Goal: Transaction & Acquisition: Purchase product/service

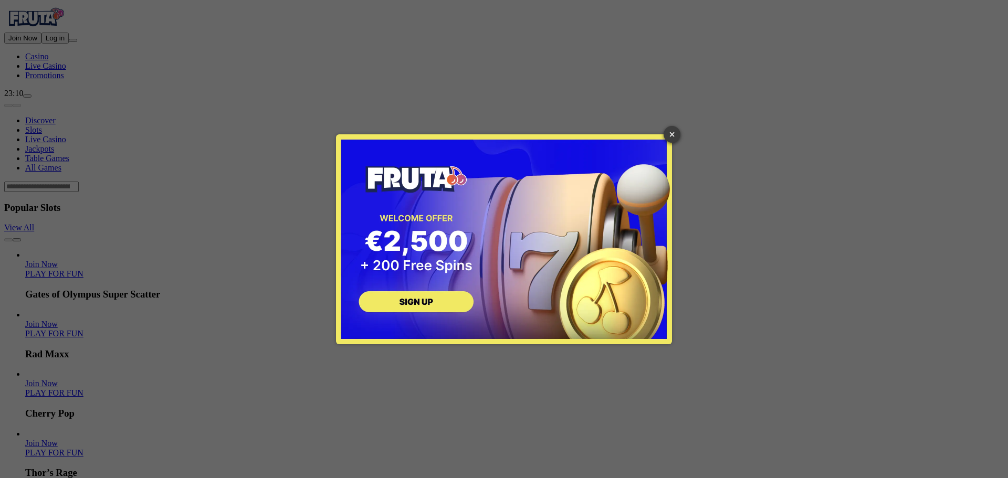
click at [671, 140] on link "×" at bounding box center [672, 134] width 17 height 17
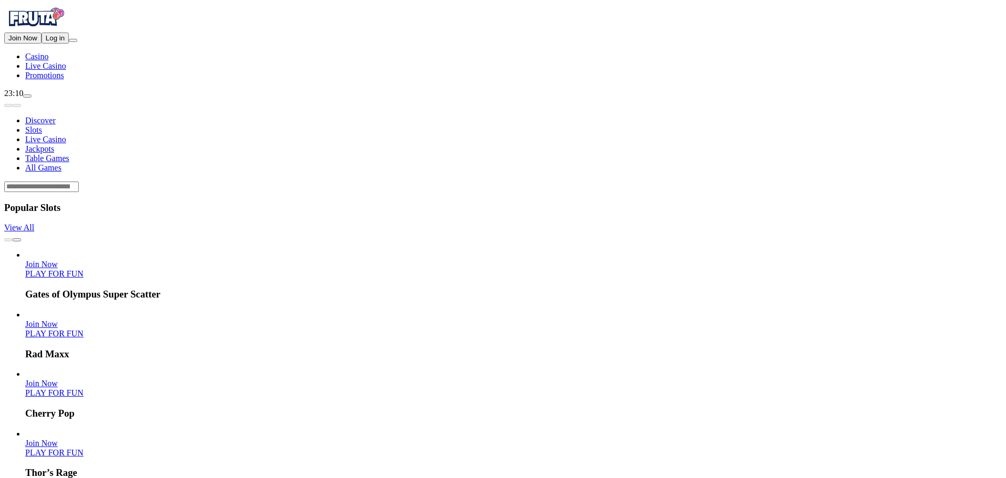
click at [69, 44] on button "Log in" at bounding box center [54, 38] width 27 height 11
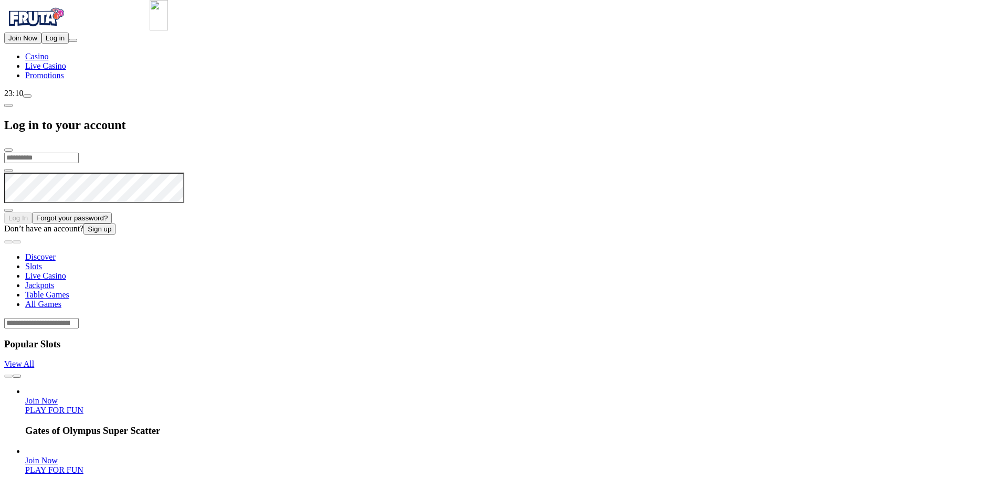
click at [168, 30] on img at bounding box center [159, 15] width 18 height 30
click at [79, 153] on input "email" at bounding box center [41, 158] width 75 height 11
click at [168, 30] on img at bounding box center [159, 15] width 18 height 30
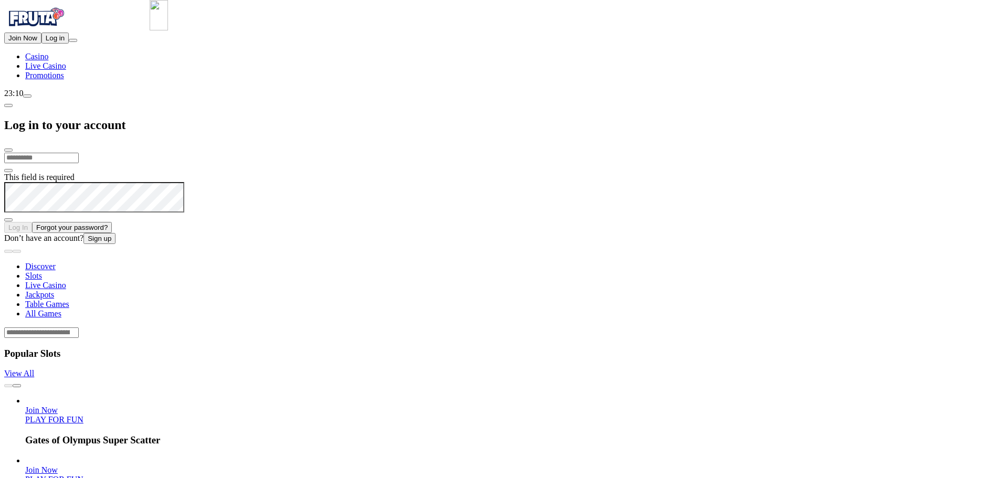
click at [79, 153] on input "email" at bounding box center [41, 158] width 75 height 11
click at [168, 30] on img at bounding box center [159, 15] width 18 height 30
click at [79, 153] on input "email" at bounding box center [41, 158] width 75 height 11
click at [168, 30] on img at bounding box center [159, 15] width 18 height 30
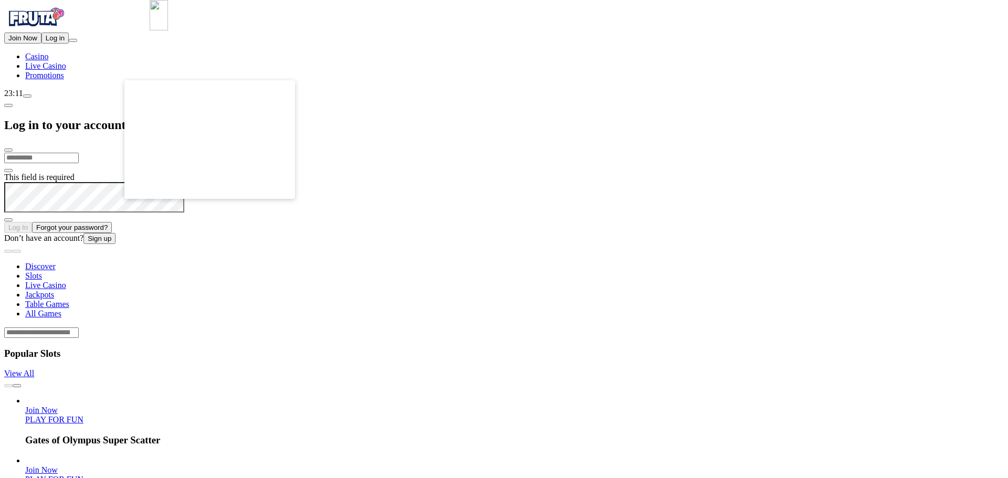
type input "**********"
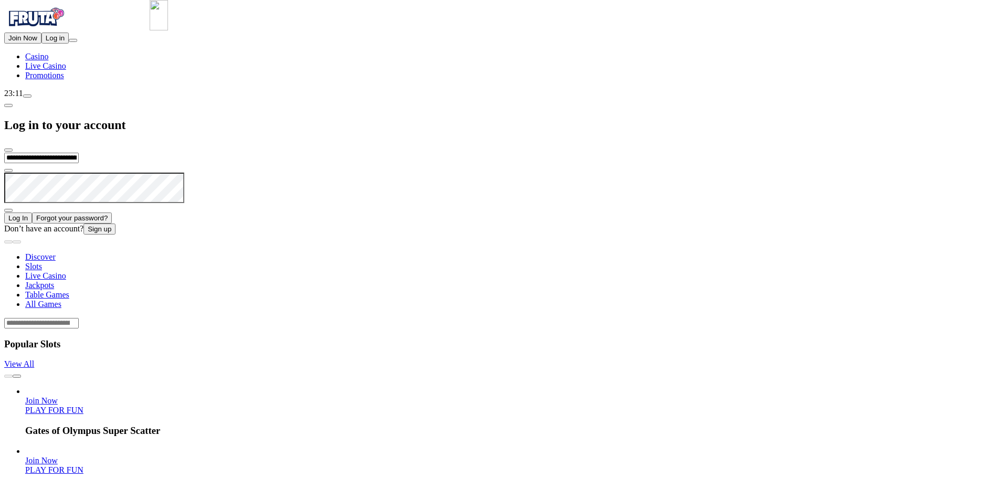
click at [28, 214] on span "Log In" at bounding box center [17, 218] width 19 height 8
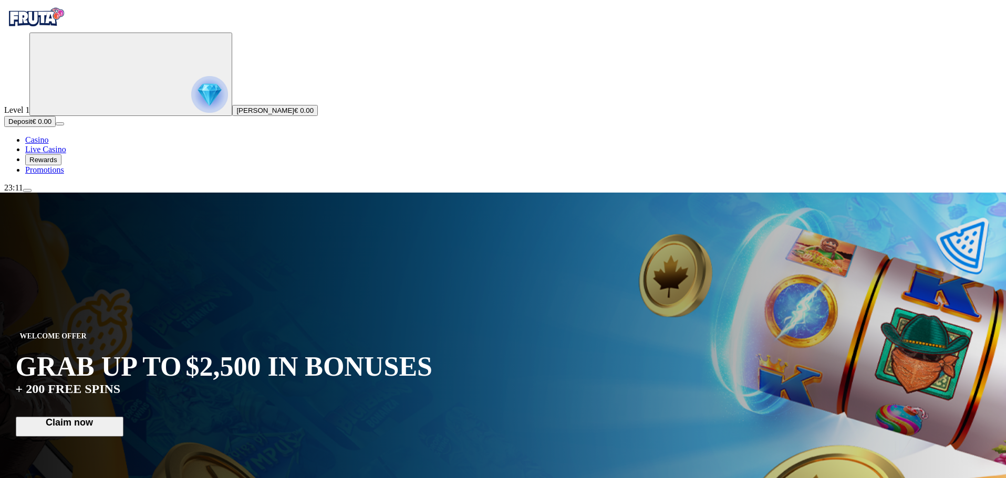
click at [32, 126] on span "Deposit" at bounding box center [20, 122] width 24 height 8
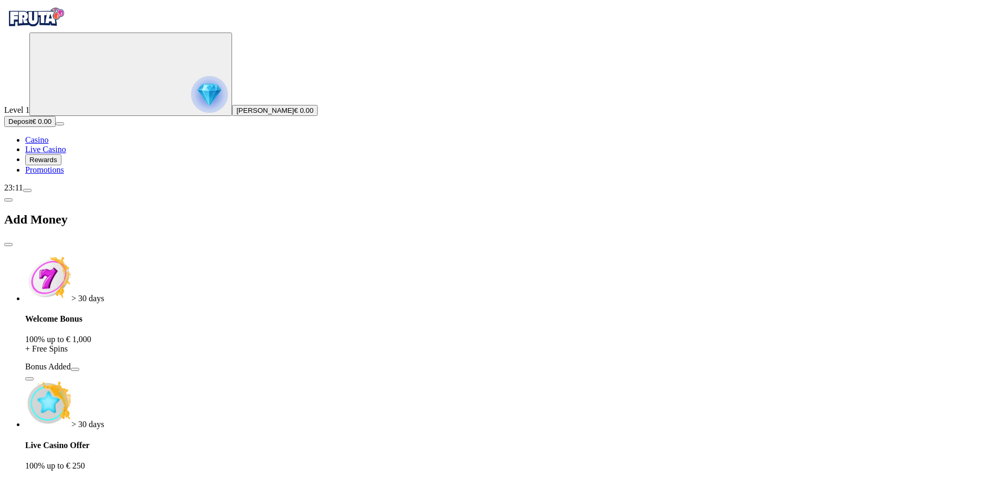
click at [32, 126] on span "Deposit" at bounding box center [20, 122] width 24 height 8
click at [227, 255] on div "> 30 days Welcome Bonus 100% up to € 1,000 + Free Spins Bonus Added" at bounding box center [514, 318] width 979 height 127
click at [75, 370] on span "button" at bounding box center [75, 370] width 0 height 0
click at [48, 144] on link "Casino" at bounding box center [36, 140] width 23 height 9
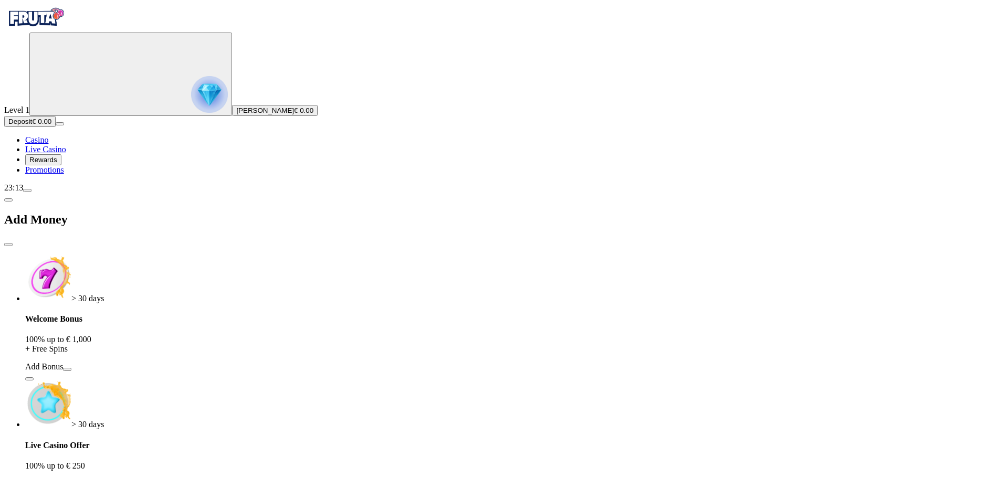
click at [8, 245] on span "close icon" at bounding box center [8, 245] width 0 height 0
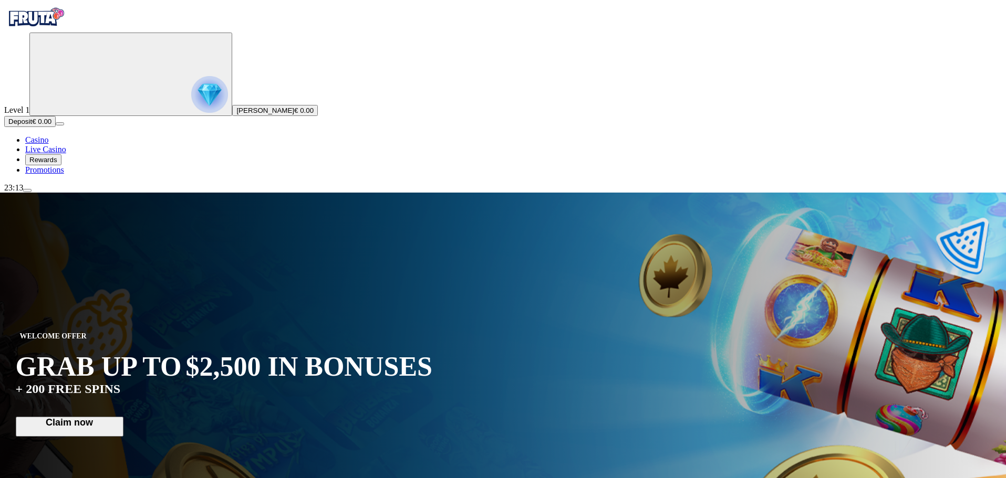
click at [32, 126] on span "Deposit" at bounding box center [20, 122] width 24 height 8
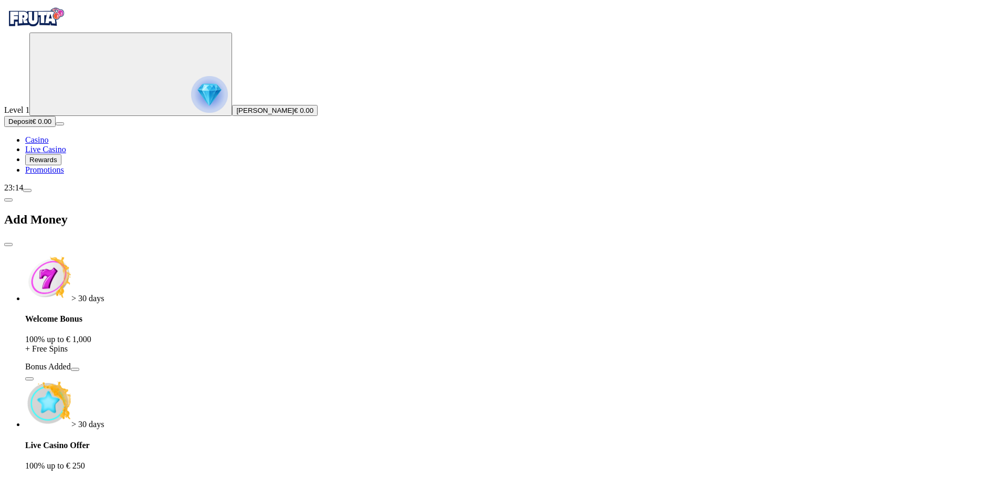
click at [27, 191] on span "menu icon" at bounding box center [27, 191] width 0 height 0
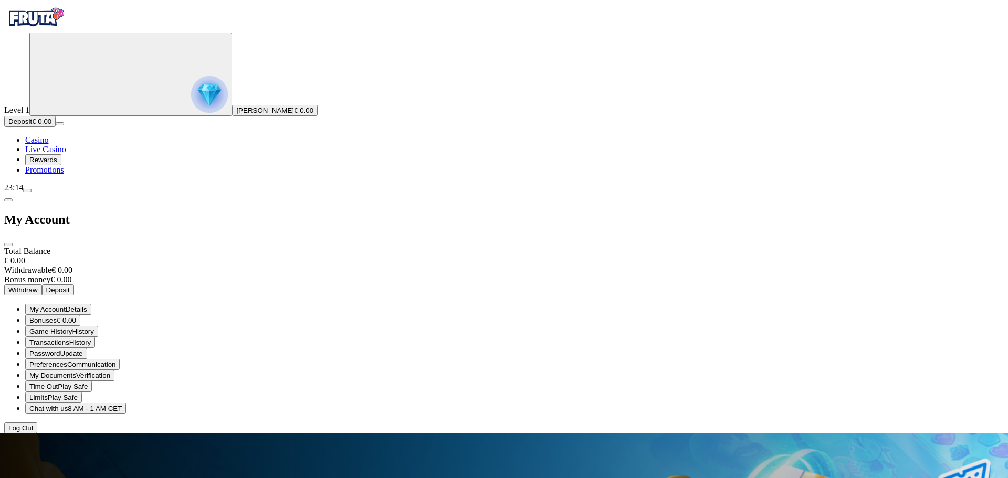
click at [8, 245] on span "close icon" at bounding box center [8, 245] width 0 height 0
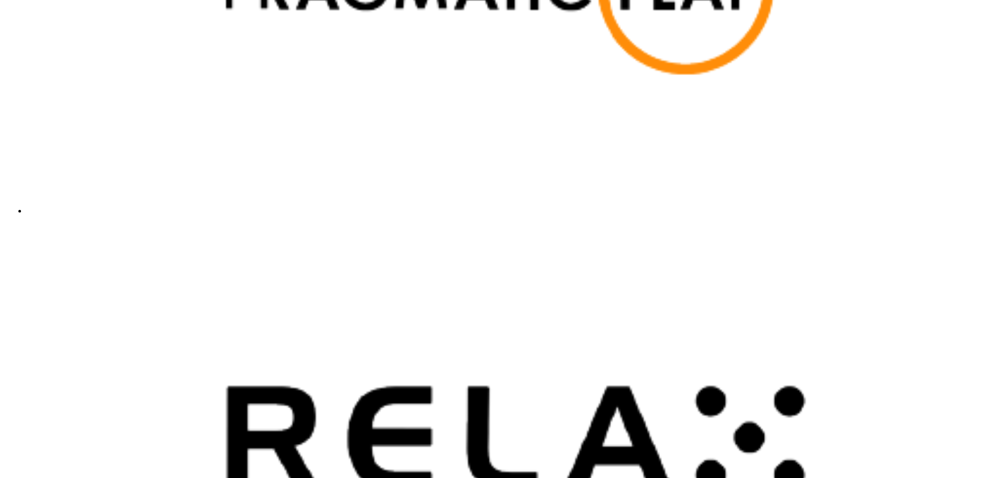
scroll to position [2363, 0]
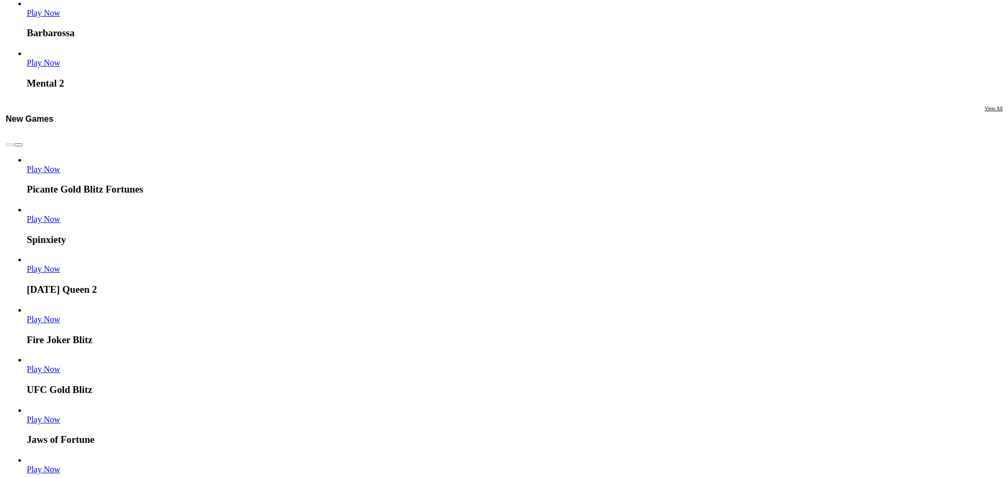
scroll to position [3098, 0]
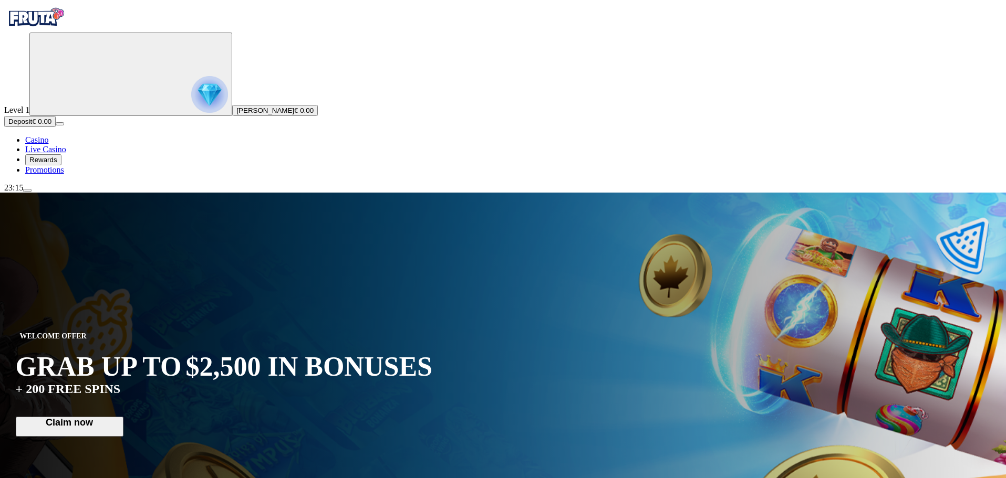
click at [32, 192] on button "menu" at bounding box center [27, 190] width 8 height 3
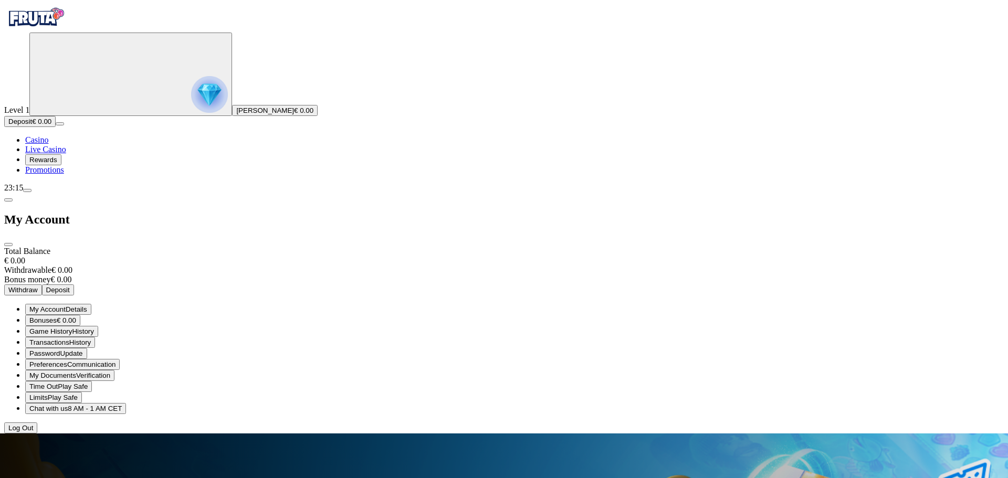
click at [42, 285] on button "Withdraw" at bounding box center [23, 290] width 38 height 11
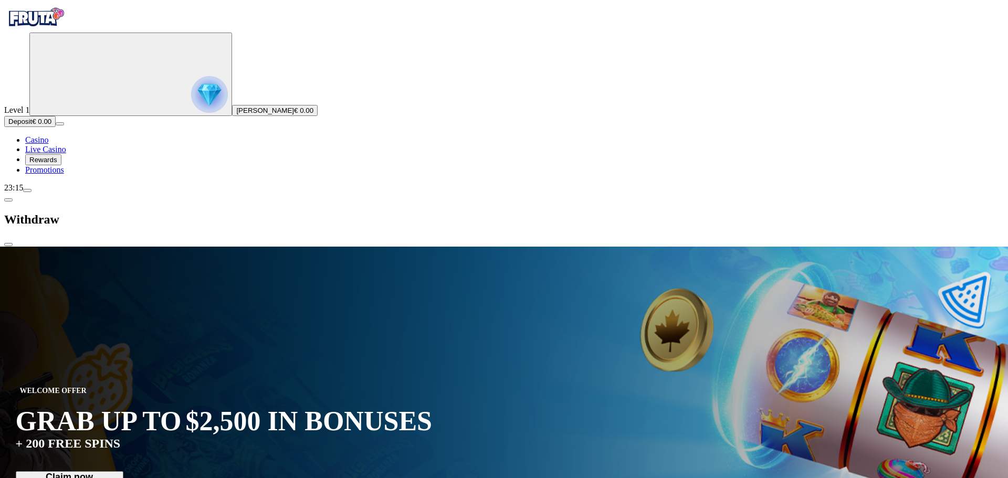
click at [159, 247] on div at bounding box center [504, 247] width 1000 height 0
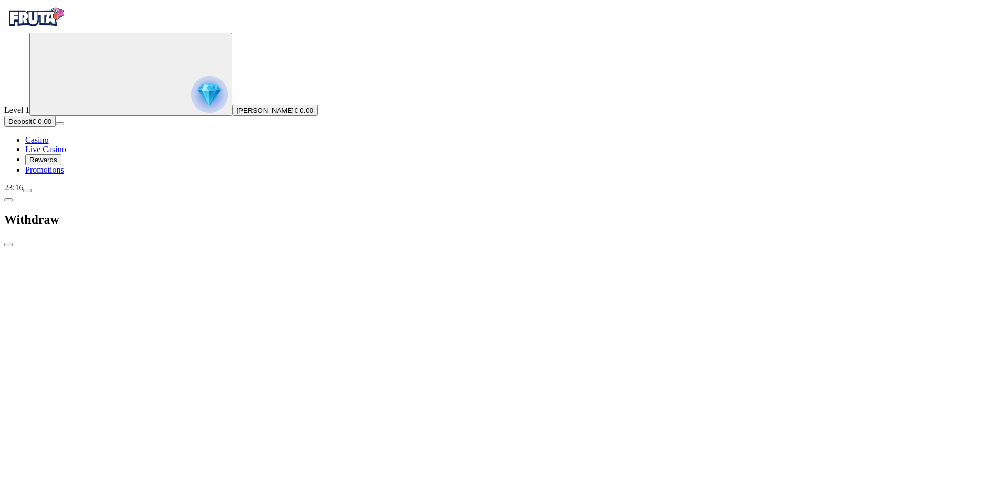
click at [8, 245] on span "close icon" at bounding box center [8, 245] width 0 height 0
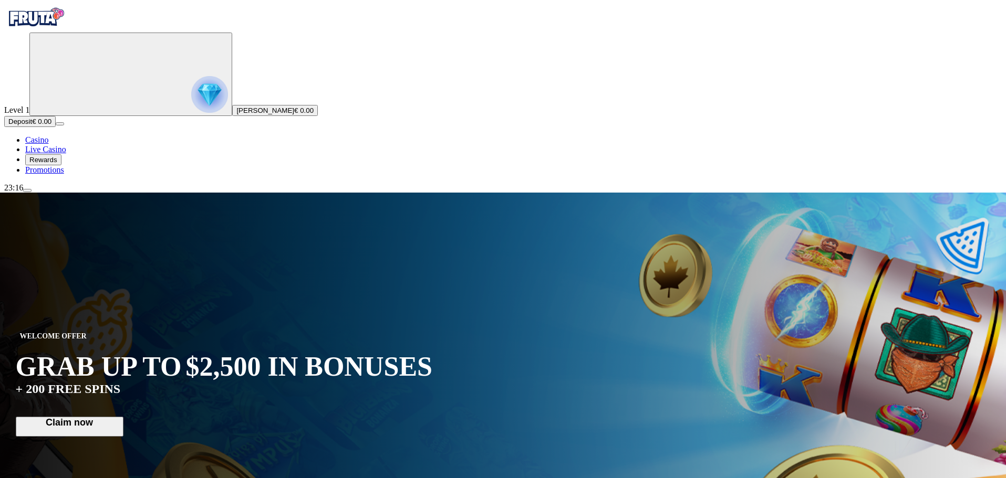
click at [27, 191] on span "menu icon" at bounding box center [27, 191] width 0 height 0
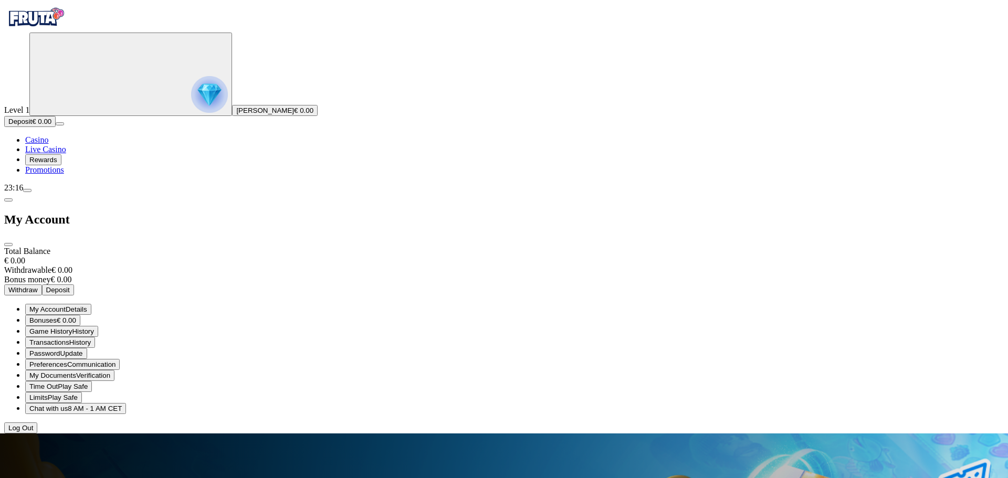
click at [37, 434] on button "Log Out" at bounding box center [20, 428] width 33 height 11
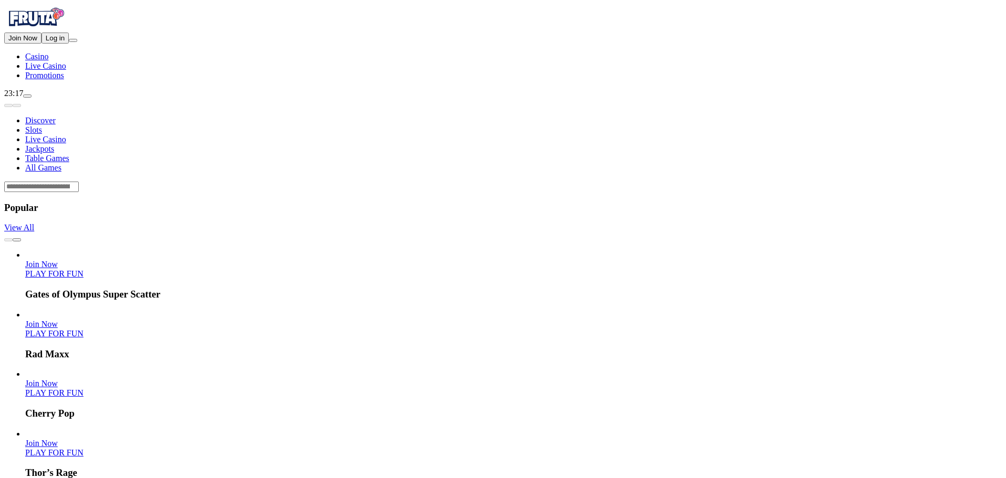
click at [69, 44] on button "Log in" at bounding box center [54, 38] width 27 height 11
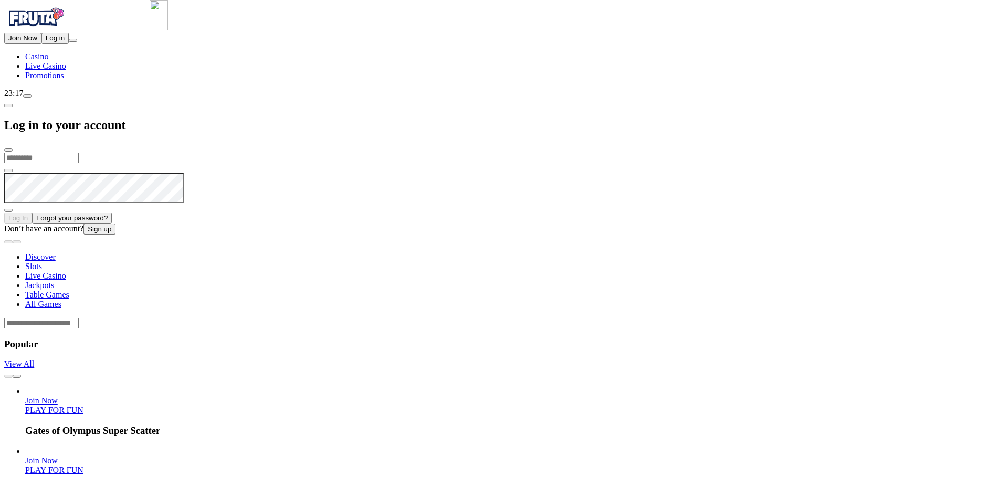
click at [79, 153] on input "email" at bounding box center [41, 158] width 75 height 11
drag, startPoint x: 261, startPoint y: 64, endPoint x: 288, endPoint y: 58, distance: 27.9
click at [79, 153] on input "email" at bounding box center [41, 158] width 75 height 11
click at [168, 30] on img at bounding box center [159, 15] width 18 height 30
type input "**********"
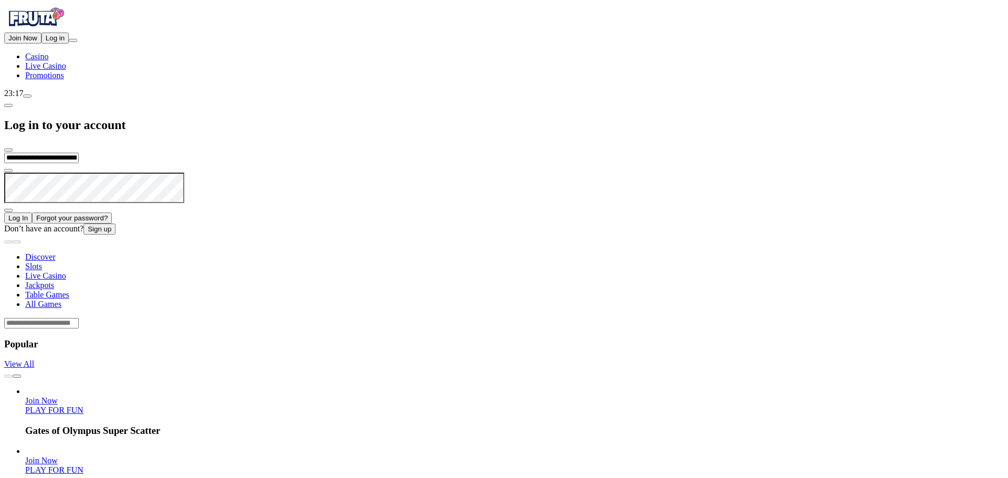
click at [32, 213] on button "Log In" at bounding box center [18, 218] width 28 height 11
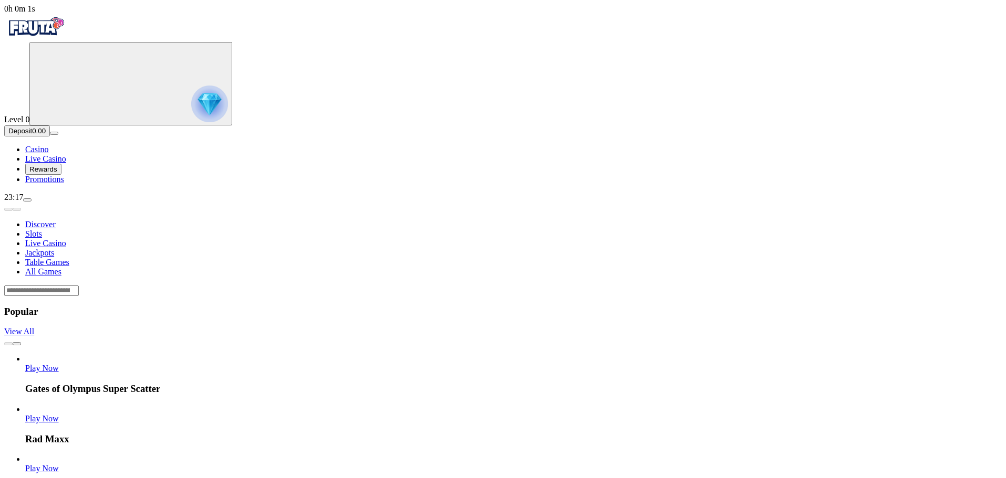
click at [32, 135] on span "Deposit" at bounding box center [20, 131] width 24 height 8
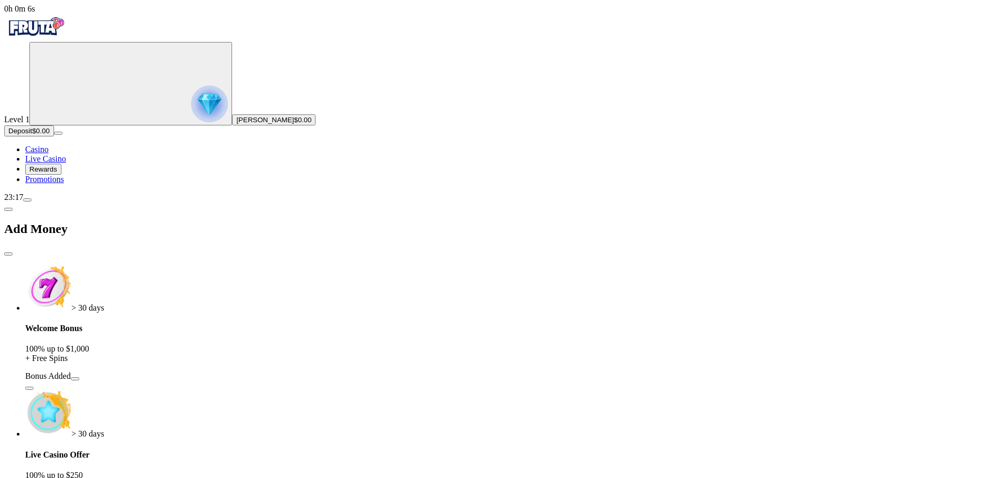
click at [75, 379] on span "button" at bounding box center [75, 379] width 0 height 0
click at [54, 137] on button "Deposit $0.00" at bounding box center [29, 131] width 50 height 11
click at [8, 254] on span "close icon" at bounding box center [8, 254] width 0 height 0
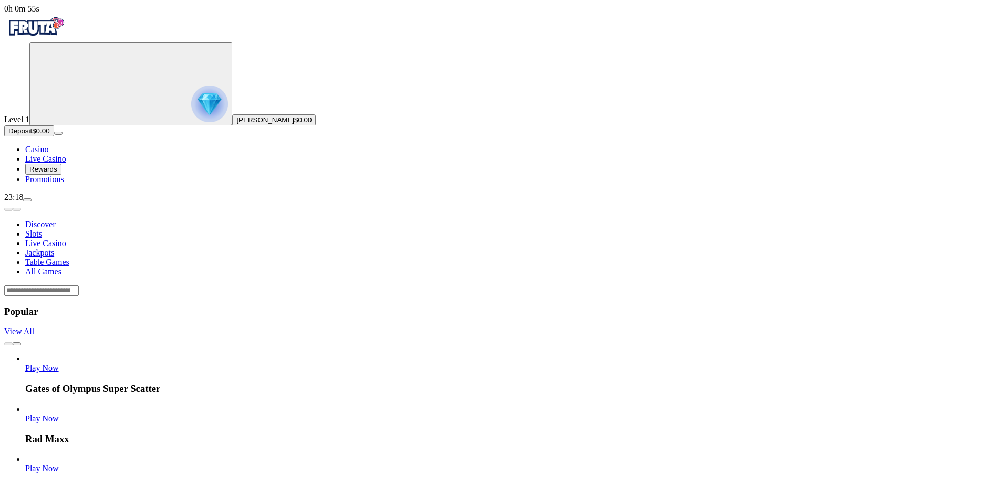
click at [32, 135] on span "Deposit" at bounding box center [20, 131] width 24 height 8
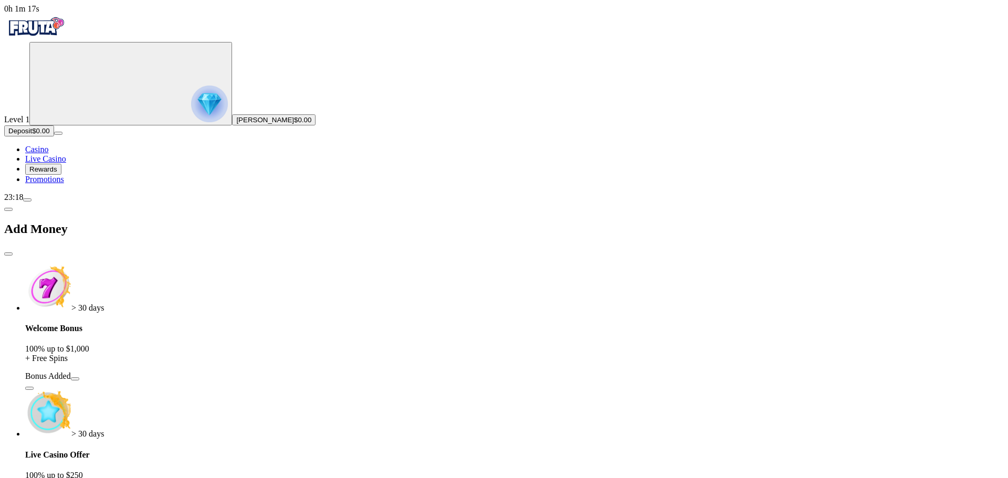
click at [227, 372] on div "Bonus Added" at bounding box center [514, 376] width 979 height 9
click at [54, 137] on button "Deposit $0.00" at bounding box center [29, 131] width 50 height 11
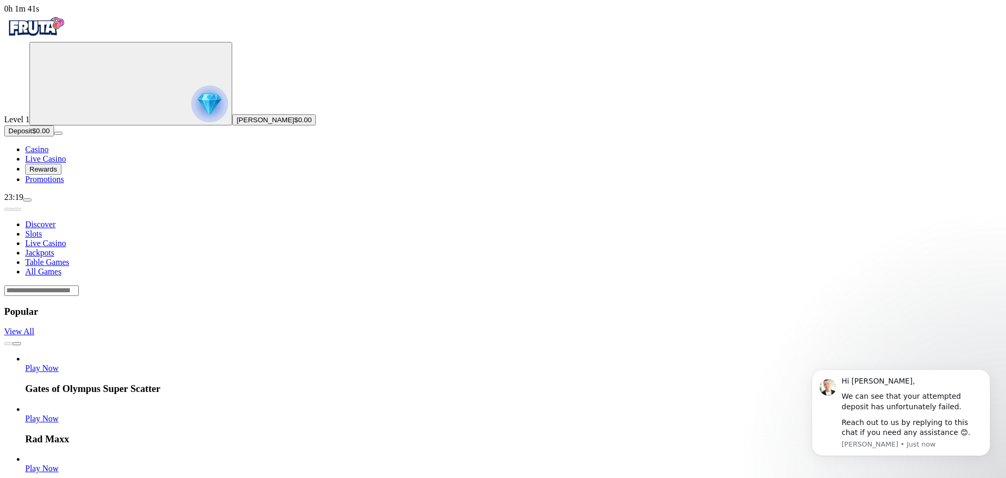
click at [32, 135] on span "Deposit" at bounding box center [20, 131] width 24 height 8
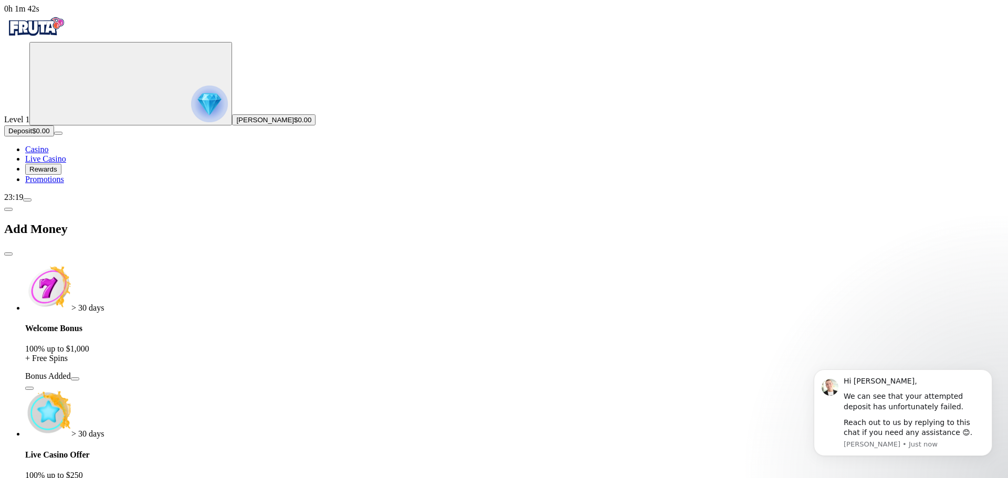
click at [230, 372] on div "Bonus Added" at bounding box center [514, 376] width 979 height 9
click at [75, 379] on span "button" at bounding box center [75, 379] width 0 height 0
click at [27, 200] on span "menu icon" at bounding box center [27, 200] width 0 height 0
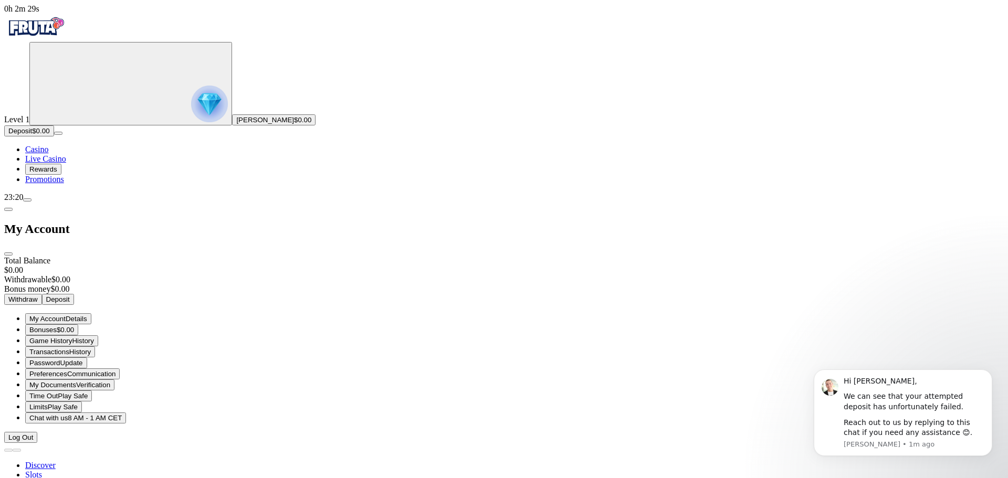
click at [222, 256] on div "Total Balance $0.00" at bounding box center [504, 265] width 1000 height 19
click at [306, 202] on div "My Account" at bounding box center [504, 229] width 1000 height 54
click at [8, 254] on span "close icon" at bounding box center [8, 254] width 0 height 0
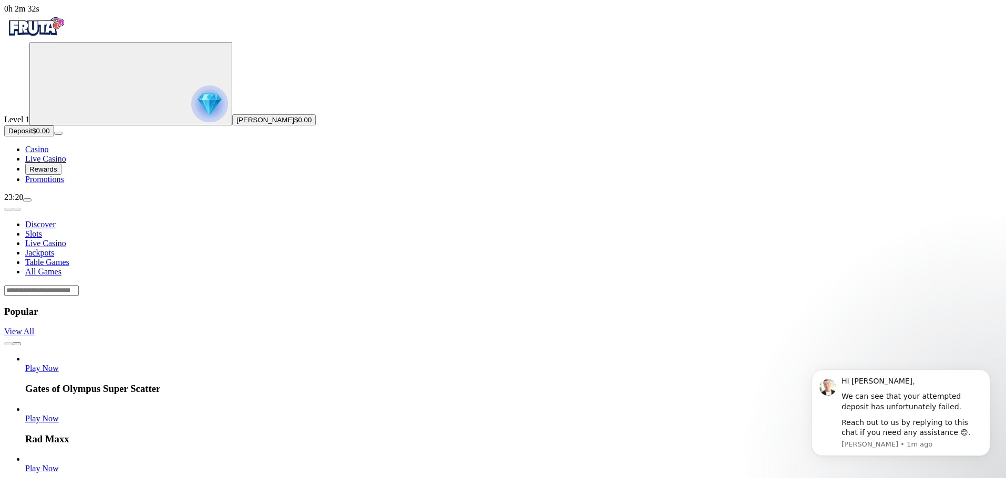
click at [61, 175] on button "Rewards" at bounding box center [43, 169] width 36 height 11
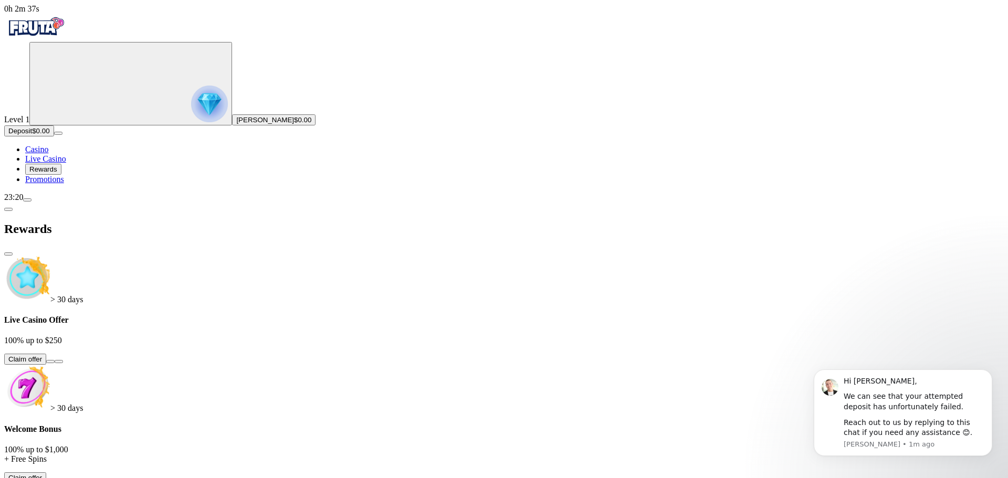
click at [8, 254] on span "close icon" at bounding box center [8, 254] width 0 height 0
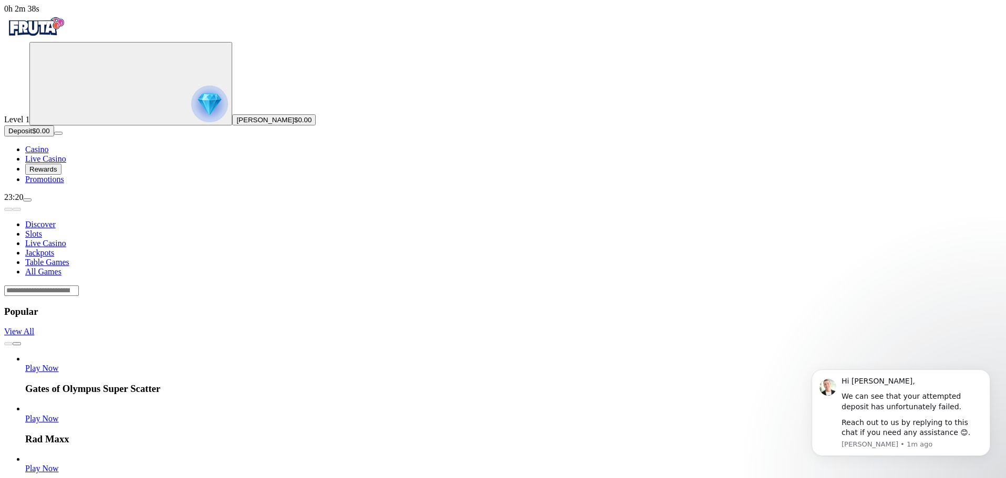
click at [54, 137] on button "Deposit $0.00" at bounding box center [29, 131] width 50 height 11
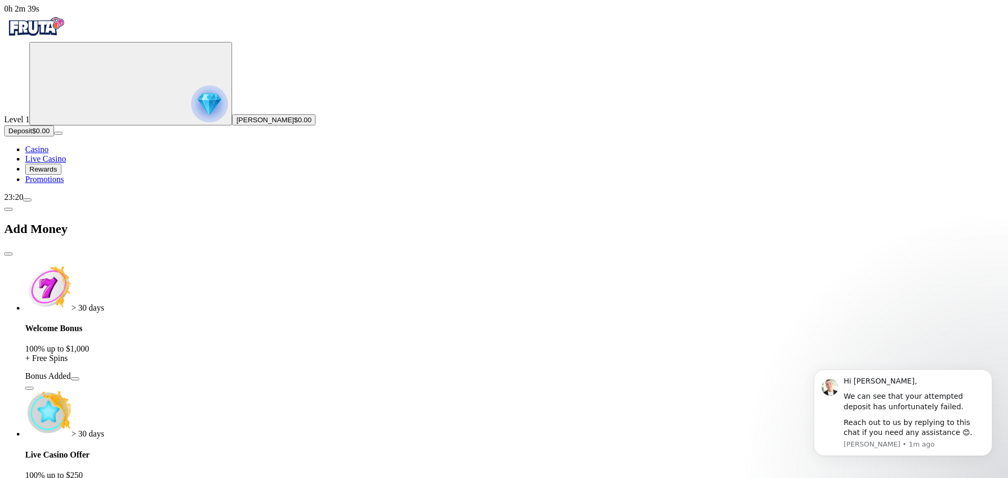
click at [75, 379] on span "button" at bounding box center [75, 379] width 0 height 0
click at [8, 254] on span "close icon" at bounding box center [8, 254] width 0 height 0
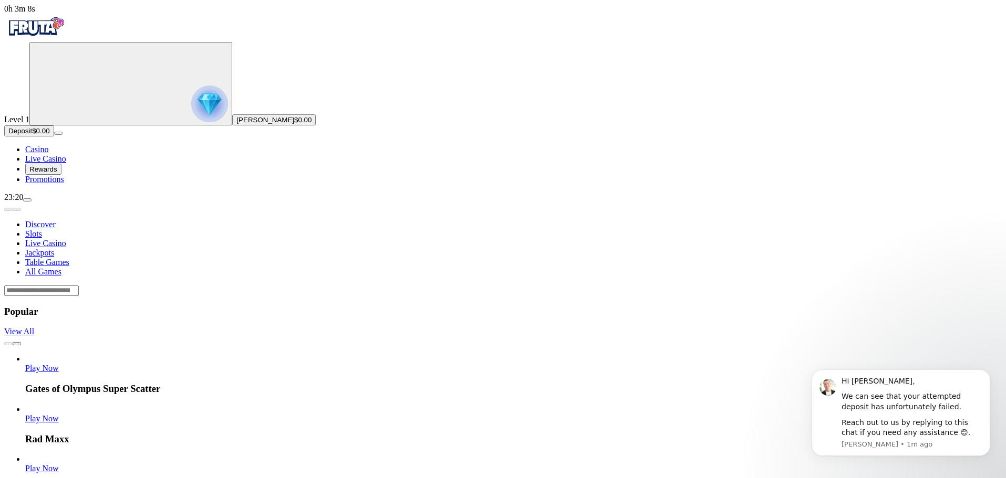
click at [32, 135] on span "Deposit" at bounding box center [20, 131] width 24 height 8
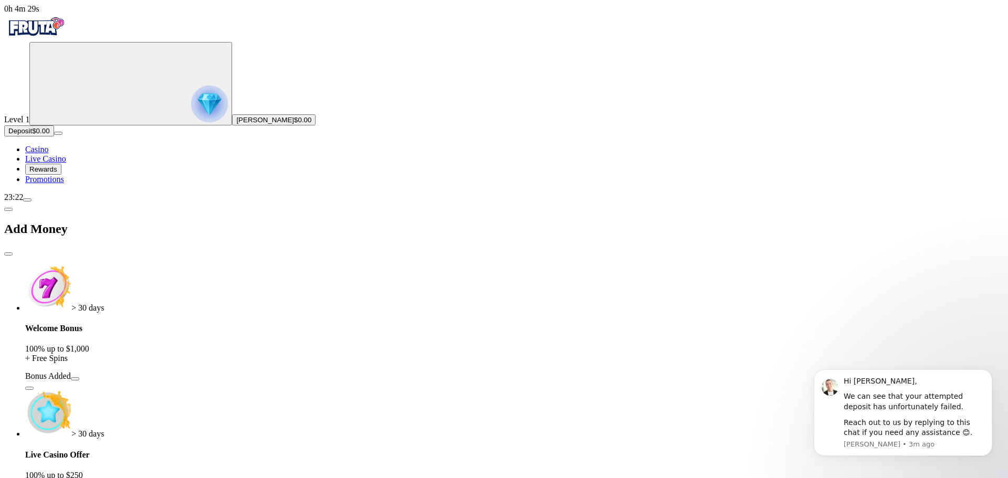
click at [8, 254] on span "close icon" at bounding box center [8, 254] width 0 height 0
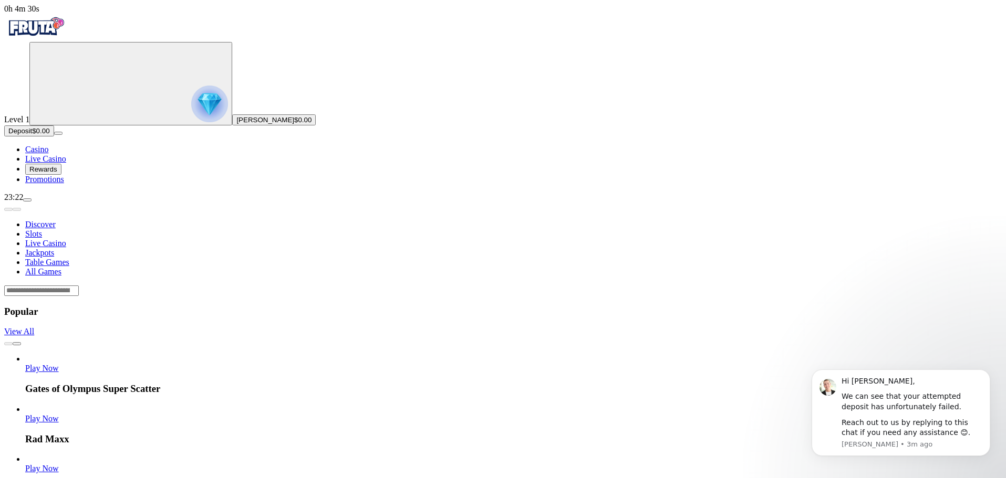
click at [27, 200] on span "menu icon" at bounding box center [27, 200] width 0 height 0
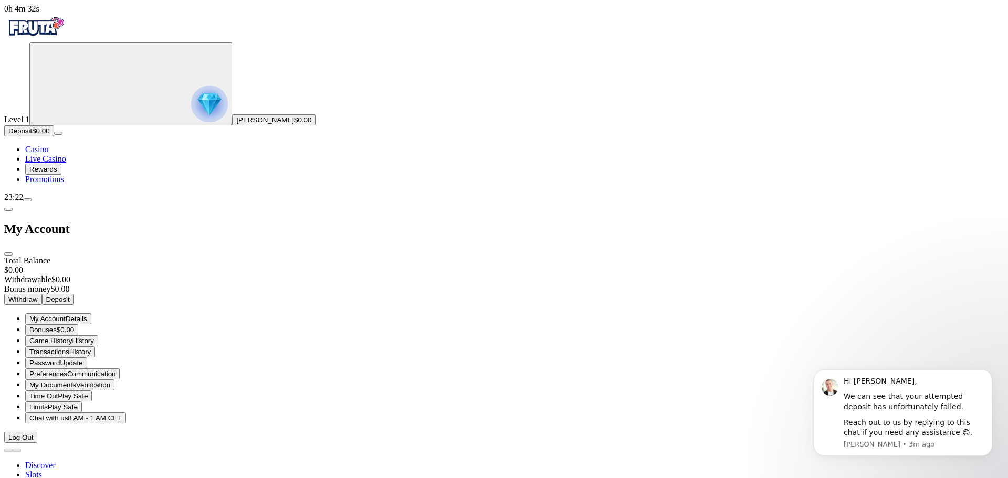
click at [33, 440] on span "Log Out" at bounding box center [20, 438] width 25 height 8
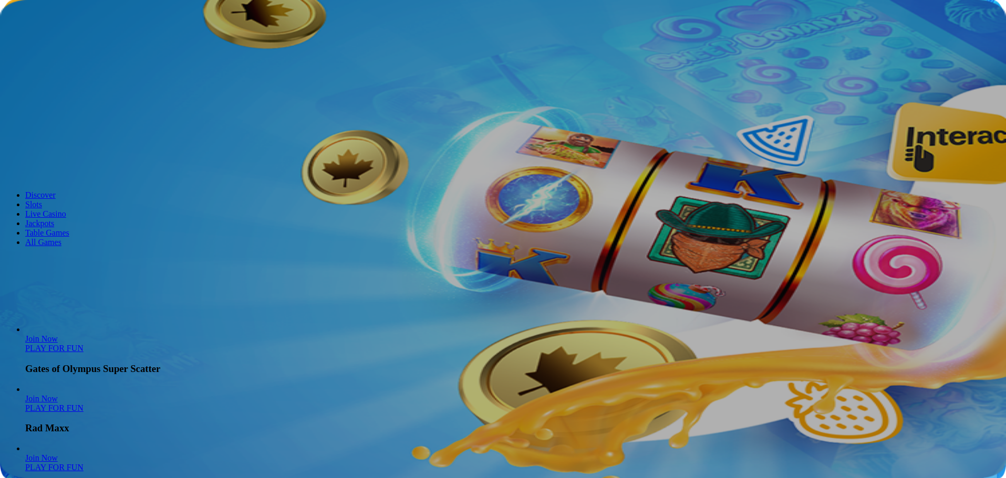
click at [63, 44] on button "Log in" at bounding box center [54, 38] width 27 height 11
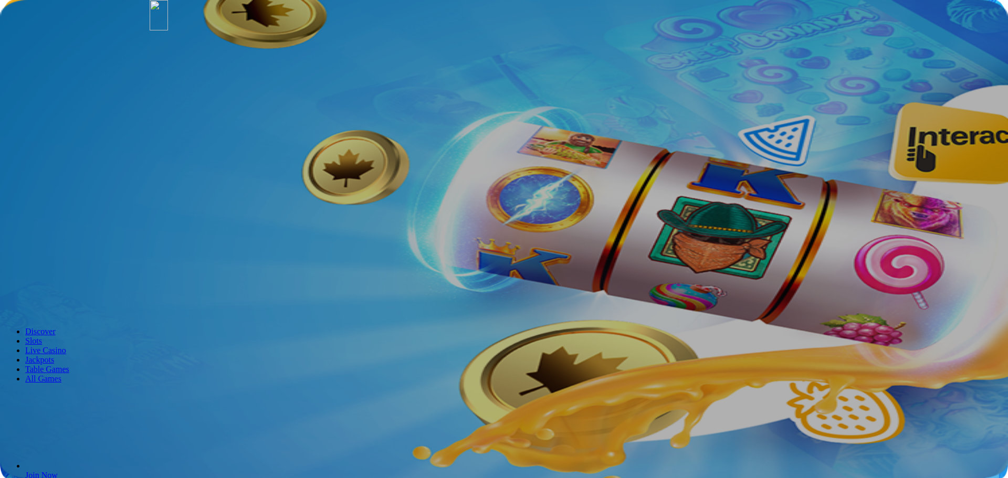
click at [180, 30] on div at bounding box center [165, 15] width 30 height 30
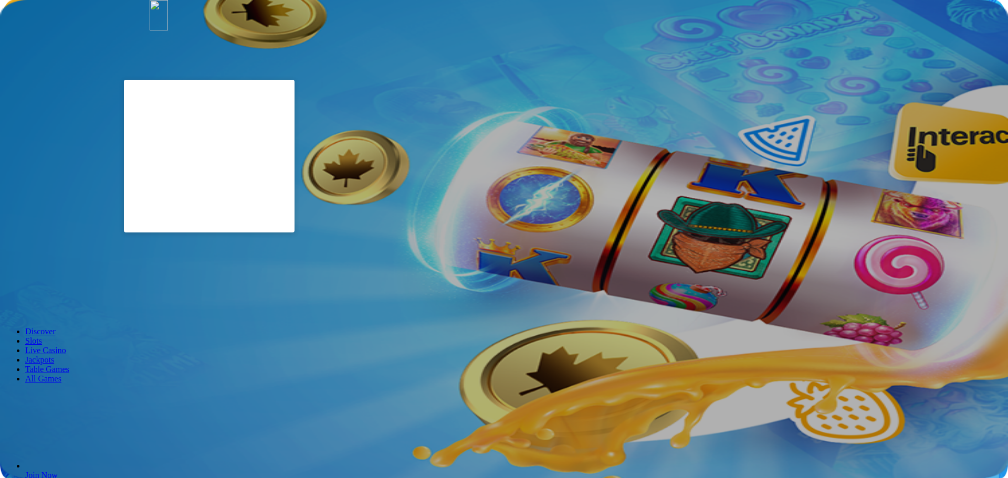
type input "**********"
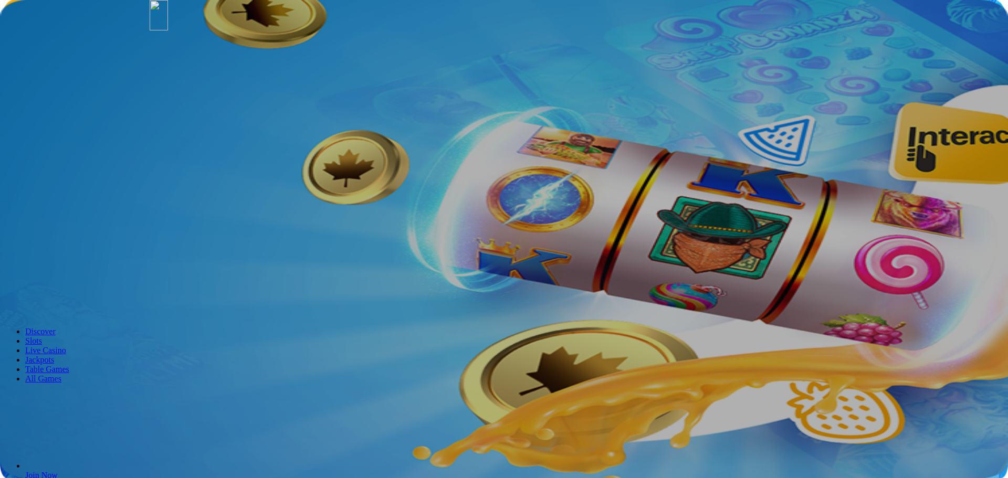
click at [32, 213] on button "Log In" at bounding box center [18, 218] width 28 height 11
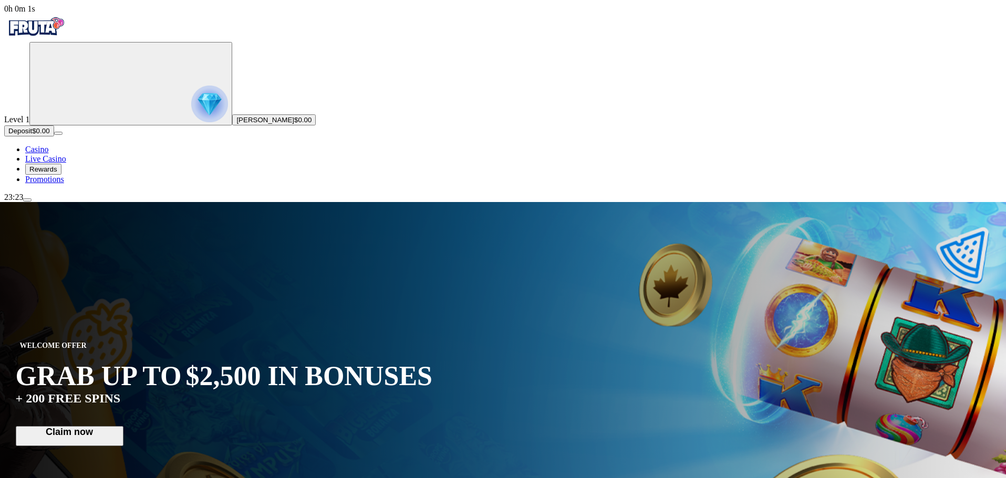
click at [54, 137] on button "Deposit $0.00" at bounding box center [29, 131] width 50 height 11
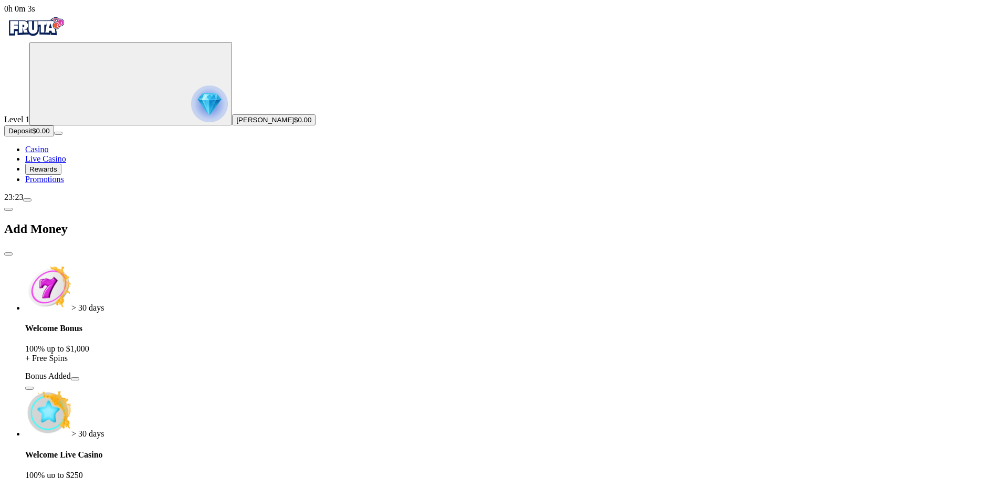
click at [75, 379] on span "button" at bounding box center [75, 379] width 0 height 0
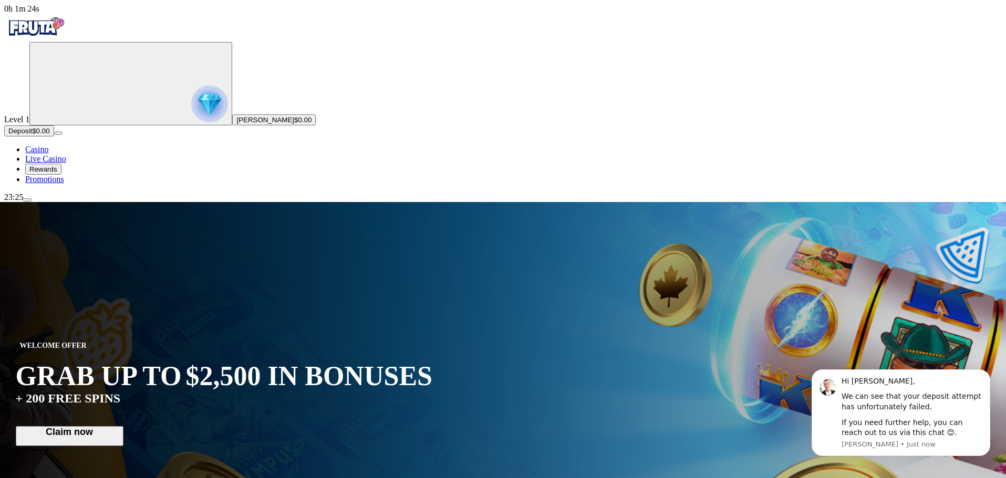
click at [13, 184] on div "Level 1 Owen Porter $0.00 Deposit $0.00 Casino Live Casino Rewards Promotions" at bounding box center [502, 113] width 997 height 142
click at [32, 135] on span "Deposit" at bounding box center [20, 131] width 24 height 8
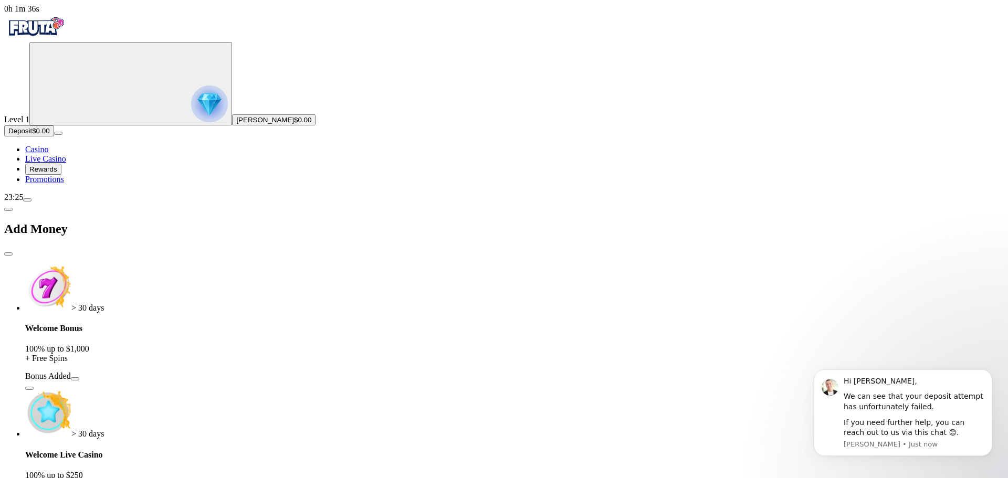
click at [75, 379] on span "button" at bounding box center [75, 379] width 0 height 0
click at [150, 265] on div "> 30 days Welcome Bonus 100% up to $1,000 + Free Spins Add Bonus > 30 days Welc…" at bounding box center [504, 402] width 1000 height 274
click at [8, 254] on span "close icon" at bounding box center [8, 254] width 0 height 0
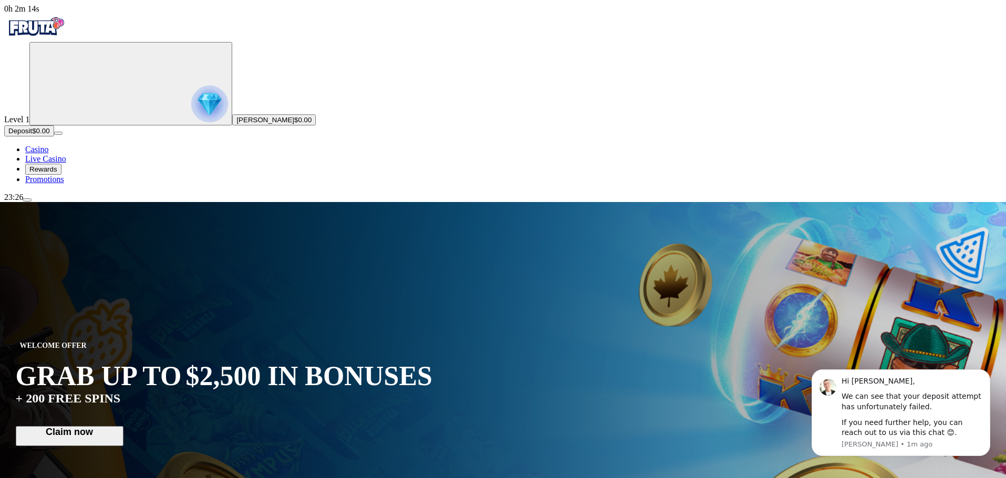
click at [32, 202] on button "menu" at bounding box center [27, 200] width 8 height 3
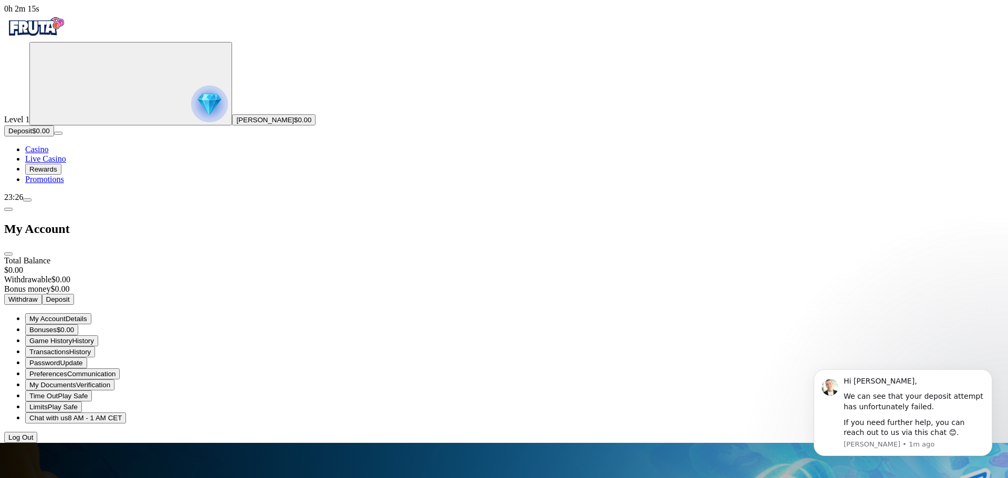
click at [33, 436] on span "Log Out" at bounding box center [20, 438] width 25 height 8
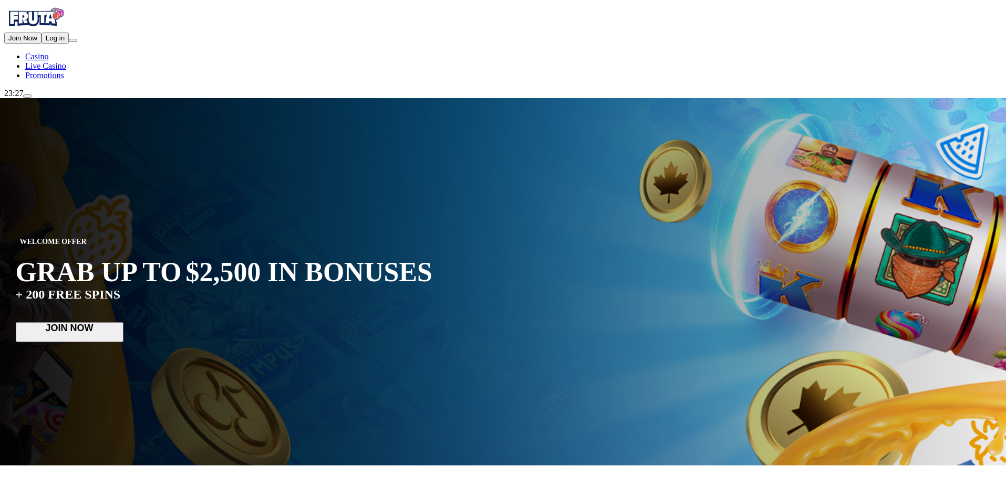
click at [56, 42] on span "Log in" at bounding box center [55, 38] width 19 height 8
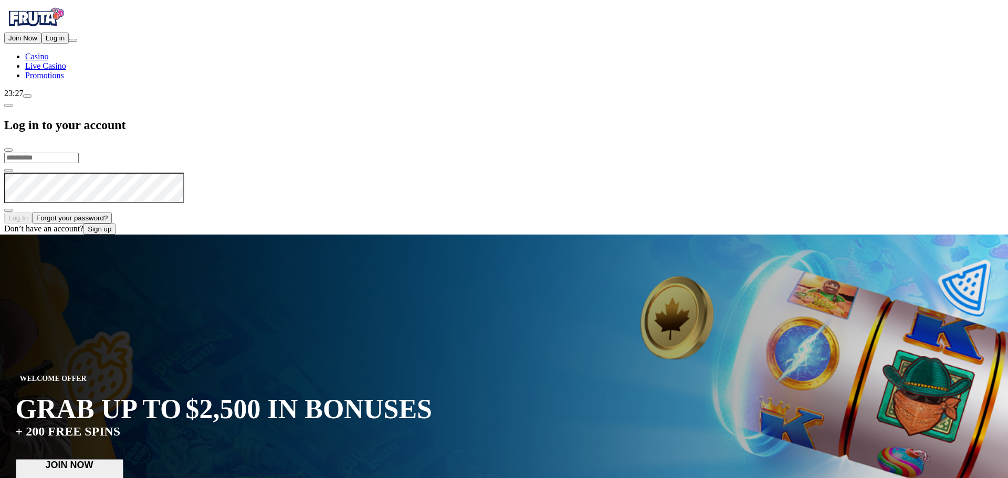
click at [79, 153] on input "email" at bounding box center [41, 158] width 75 height 11
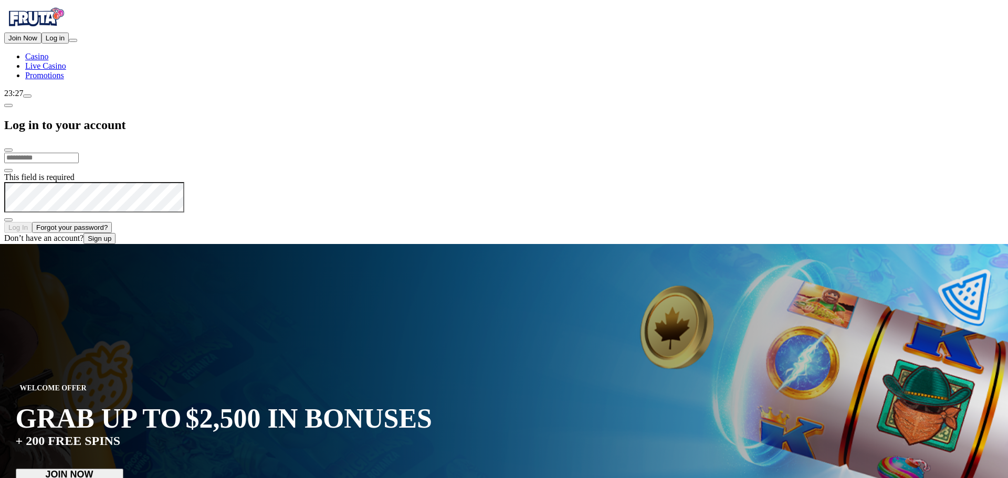
click at [79, 153] on input "email" at bounding box center [41, 158] width 75 height 11
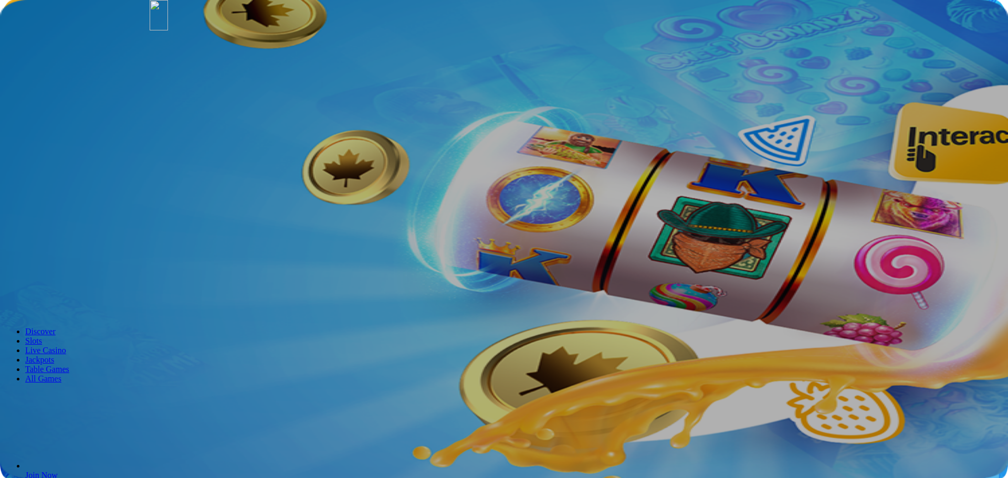
click at [168, 30] on img at bounding box center [159, 15] width 18 height 30
